Goal: Find specific page/section: Find specific page/section

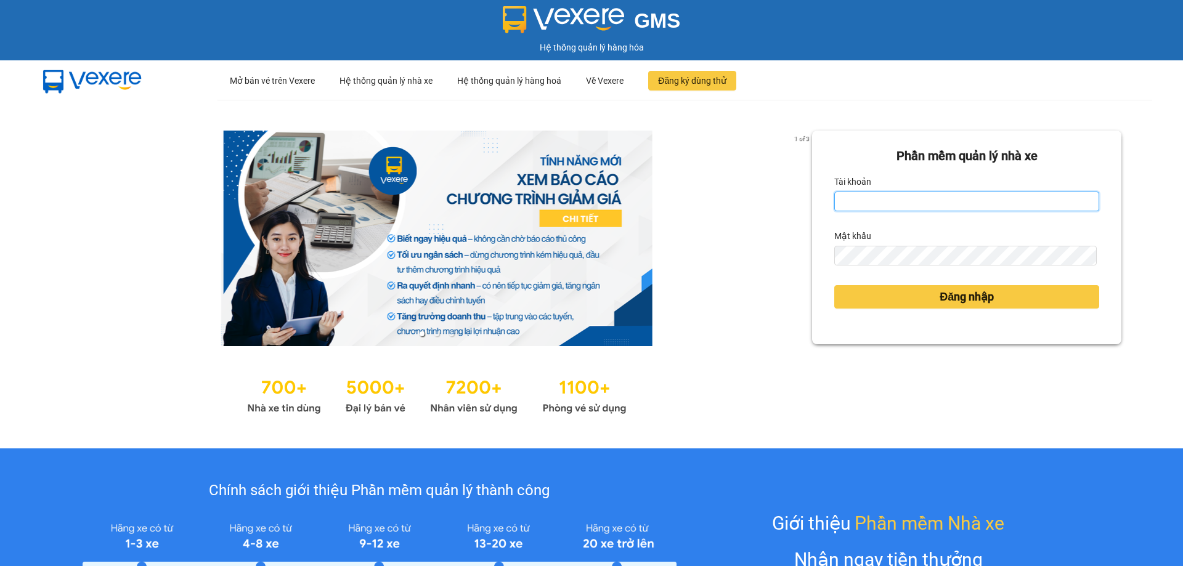
click at [896, 207] on input "Tài khoản" at bounding box center [966, 202] width 265 height 20
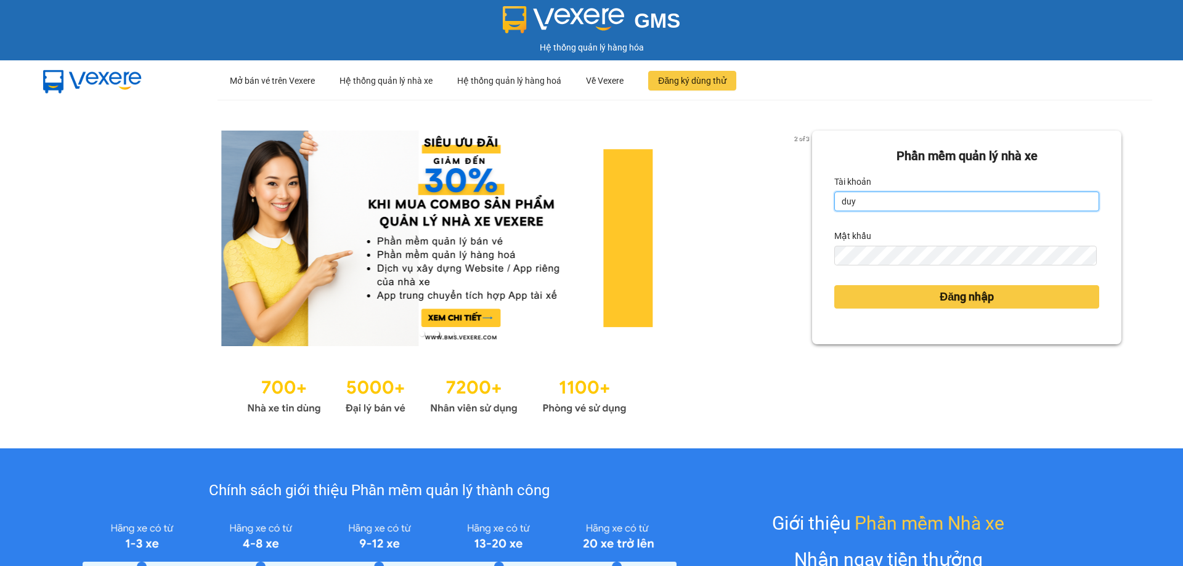
type input "duybd_hhhn.saoviet"
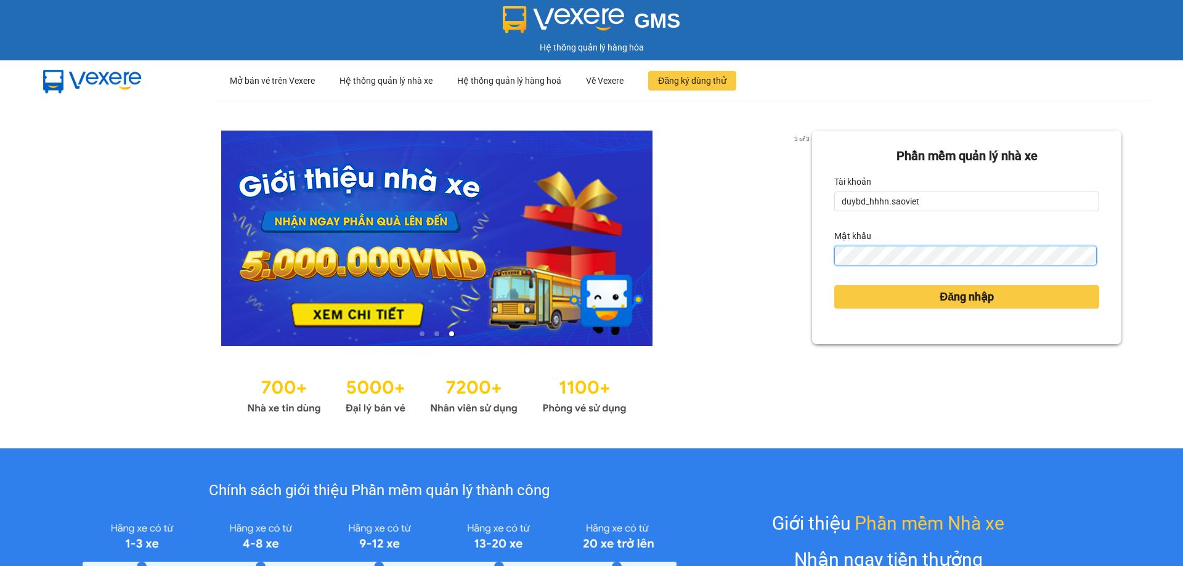
click at [834, 285] on button "Đăng nhập" at bounding box center [966, 296] width 265 height 23
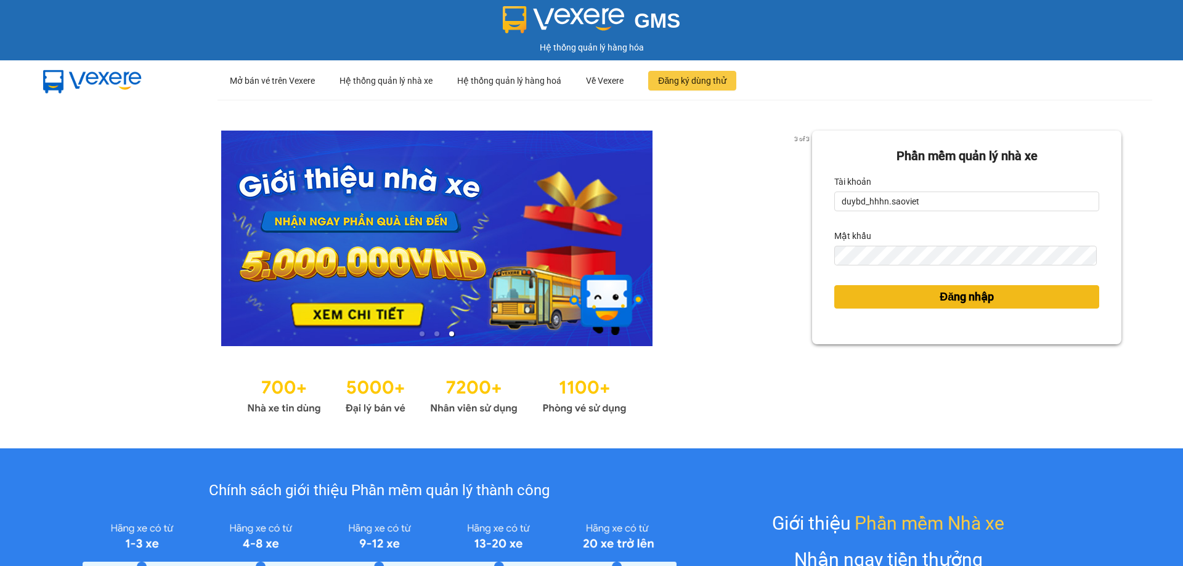
click at [939, 293] on span "Đăng nhập" at bounding box center [966, 296] width 54 height 17
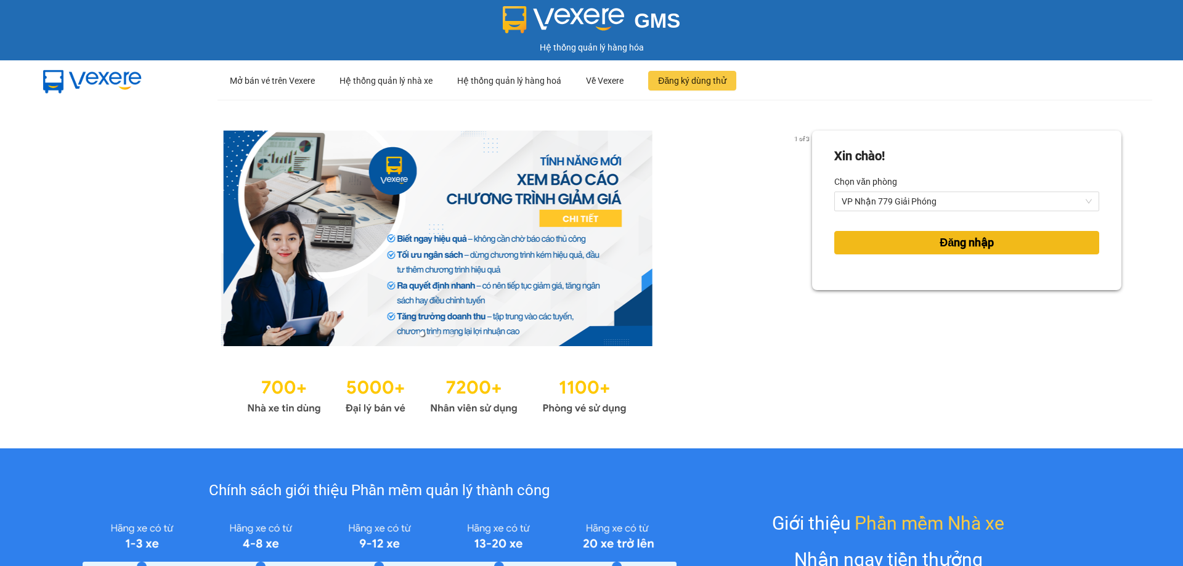
click at [949, 240] on span "Đăng nhập" at bounding box center [966, 242] width 54 height 17
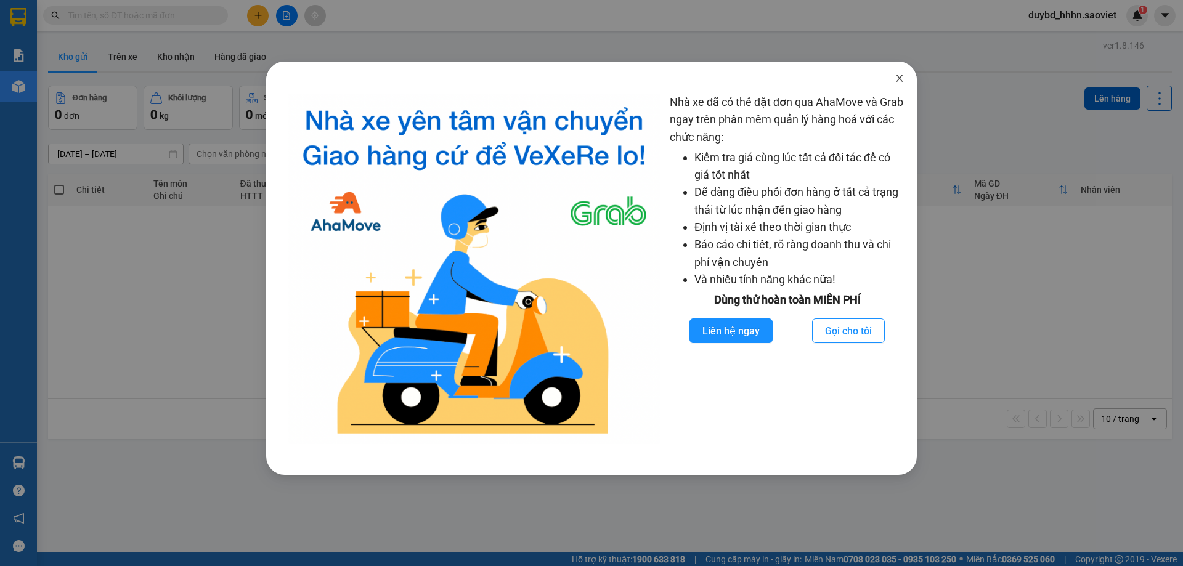
click at [901, 84] on span "Close" at bounding box center [899, 79] width 34 height 34
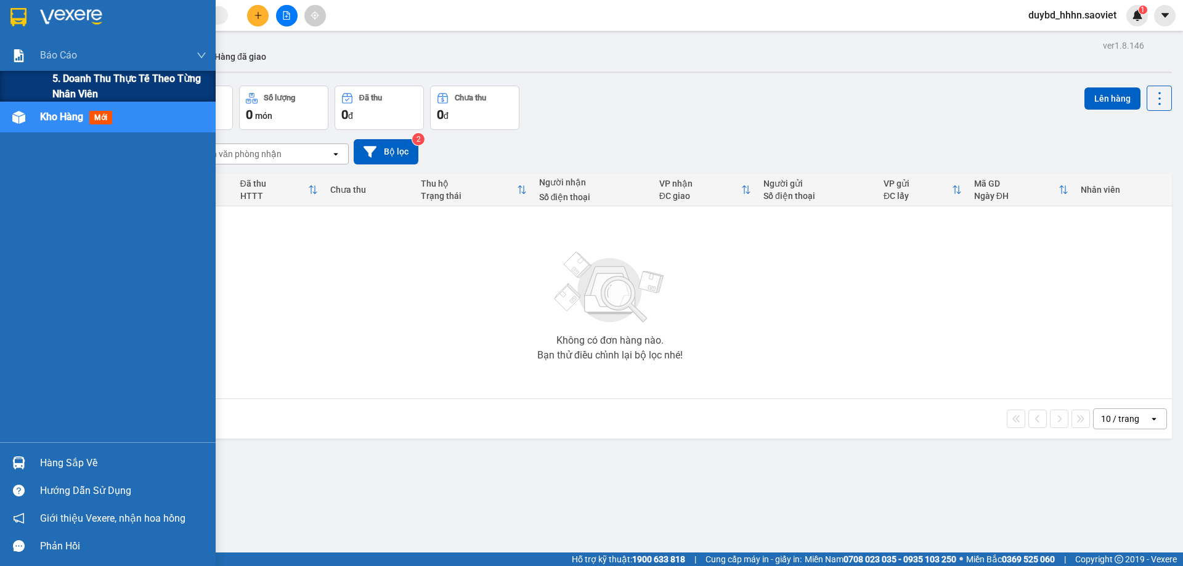
click at [59, 75] on span "5. Doanh thu thực tế theo từng nhân viên" at bounding box center [129, 86] width 154 height 31
